Goal: Find specific page/section: Find specific page/section

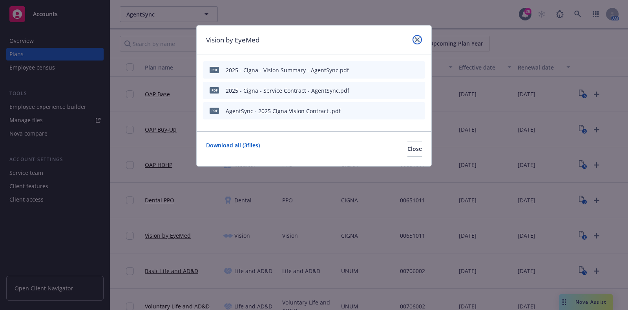
click at [413, 38] on link "close" at bounding box center [417, 39] width 9 height 9
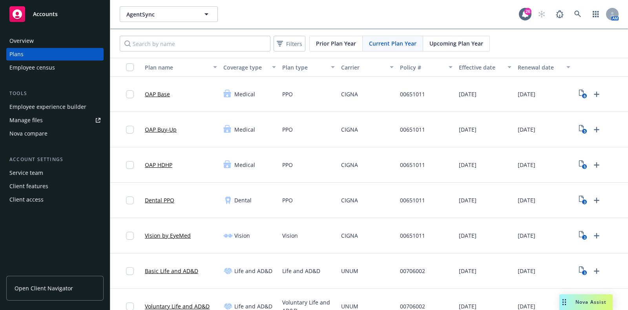
click at [580, 300] on span "Nova Assist" at bounding box center [591, 301] width 31 height 7
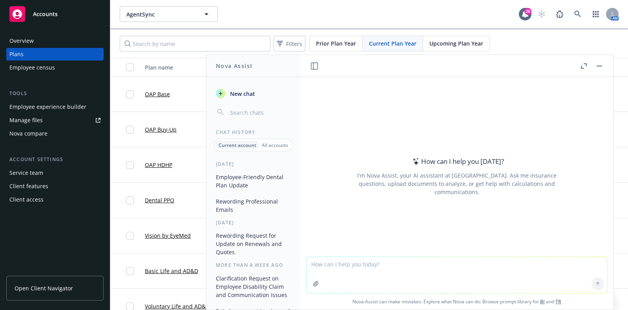
click at [392, 258] on textarea at bounding box center [457, 275] width 301 height 36
type textarea "e"
paste textarea "There were previous discussions about updating the plan names and below is what…"
type textarea "reword - There were previous discussions about updating the plan names and belo…"
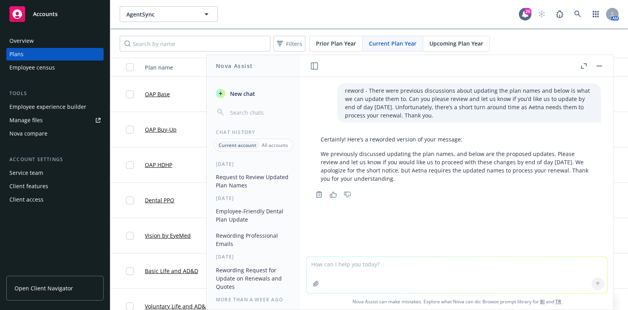
drag, startPoint x: 404, startPoint y: 180, endPoint x: 361, endPoint y: 333, distance: 158.5
click at [361, 309] on html "Accounts Overview Plans Employee census Tools Employee experience builder Manag…" at bounding box center [314, 155] width 628 height 310
click at [405, 165] on p "We previously discussed updating the plan names, and below are the proposed upd…" at bounding box center [457, 166] width 272 height 33
drag, startPoint x: 402, startPoint y: 180, endPoint x: 322, endPoint y: 154, distance: 85.0
click at [322, 154] on p "We previously discussed updating the plan names, and below are the proposed upd…" at bounding box center [457, 166] width 272 height 33
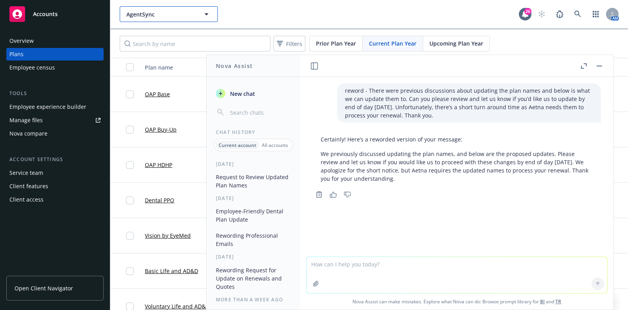
click at [160, 17] on span "AgentSync" at bounding box center [160, 14] width 68 height 8
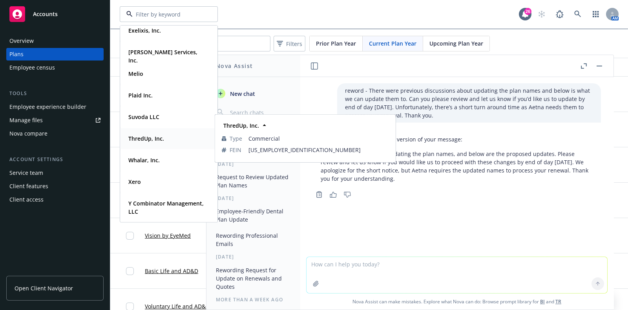
click at [153, 136] on strong "ThredUp, Inc." at bounding box center [146, 138] width 36 height 7
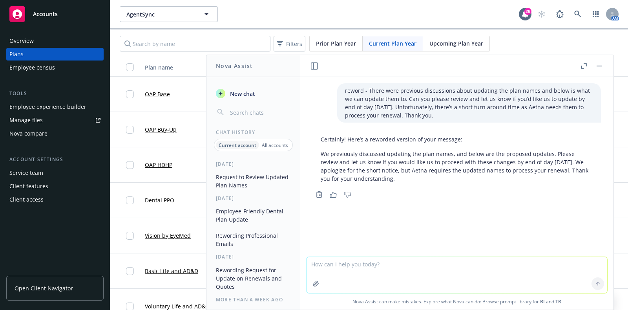
click at [594, 66] on div at bounding box center [591, 65] width 25 height 9
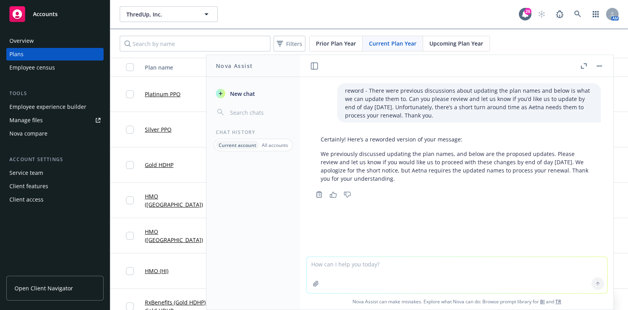
click at [601, 66] on rect "button" at bounding box center [599, 66] width 5 height 1
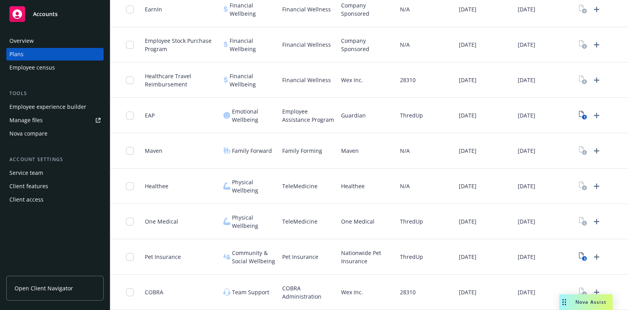
scroll to position [1328, 0]
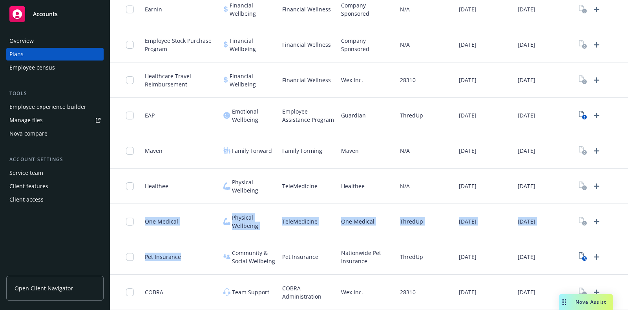
drag, startPoint x: 179, startPoint y: 251, endPoint x: 136, endPoint y: 208, distance: 61.3
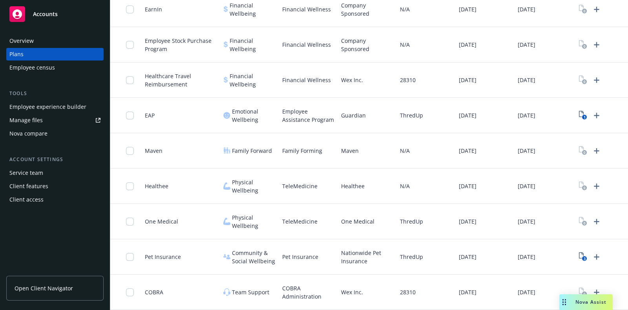
click at [344, 252] on span "Nationwide Pet Insurance" at bounding box center [367, 257] width 53 height 16
drag, startPoint x: 373, startPoint y: 254, endPoint x: 338, endPoint y: 245, distance: 35.7
click at [338, 245] on div "Nationwide Pet Insurance" at bounding box center [367, 256] width 59 height 35
